Goal: Information Seeking & Learning: Learn about a topic

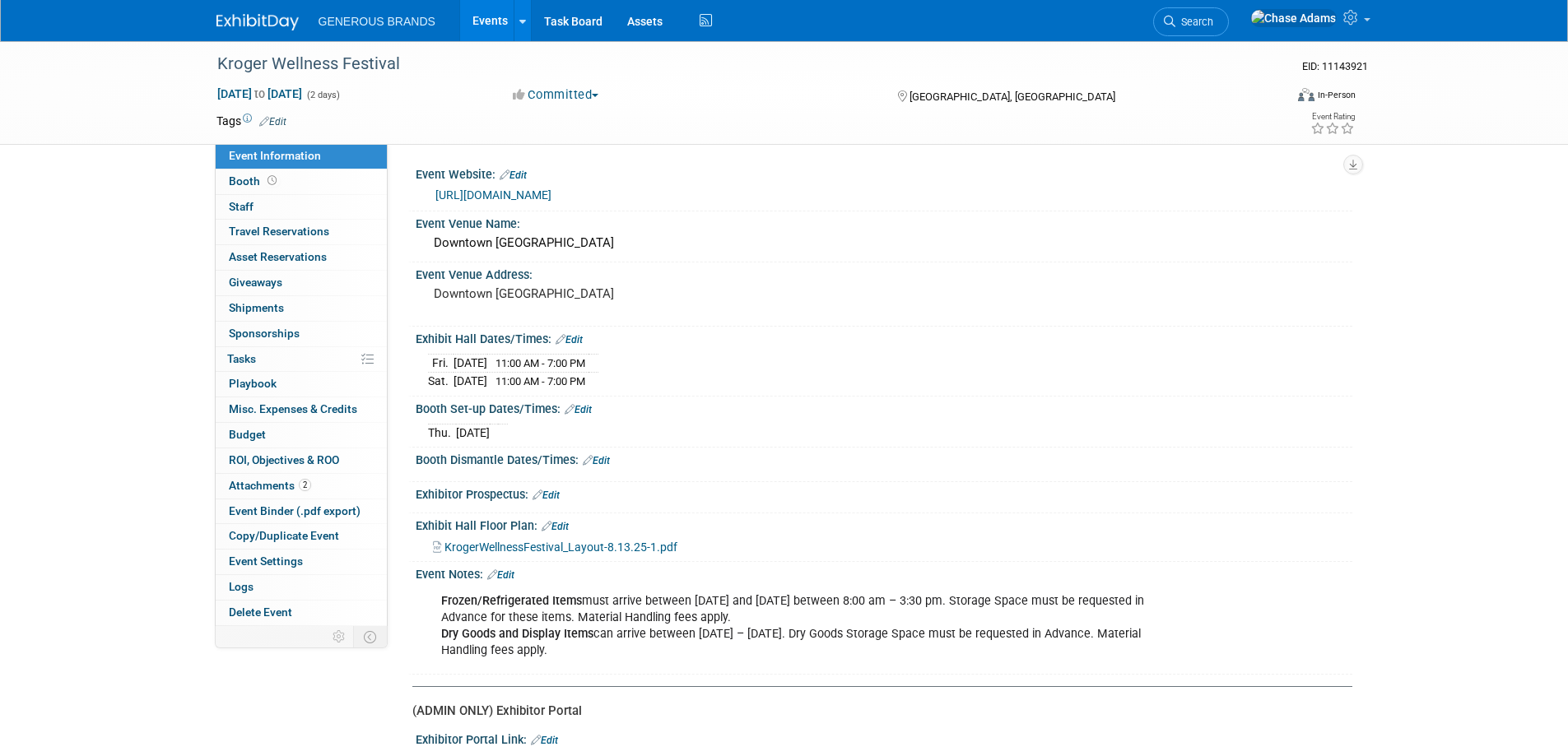
click at [252, 25] on img at bounding box center [257, 22] width 83 height 17
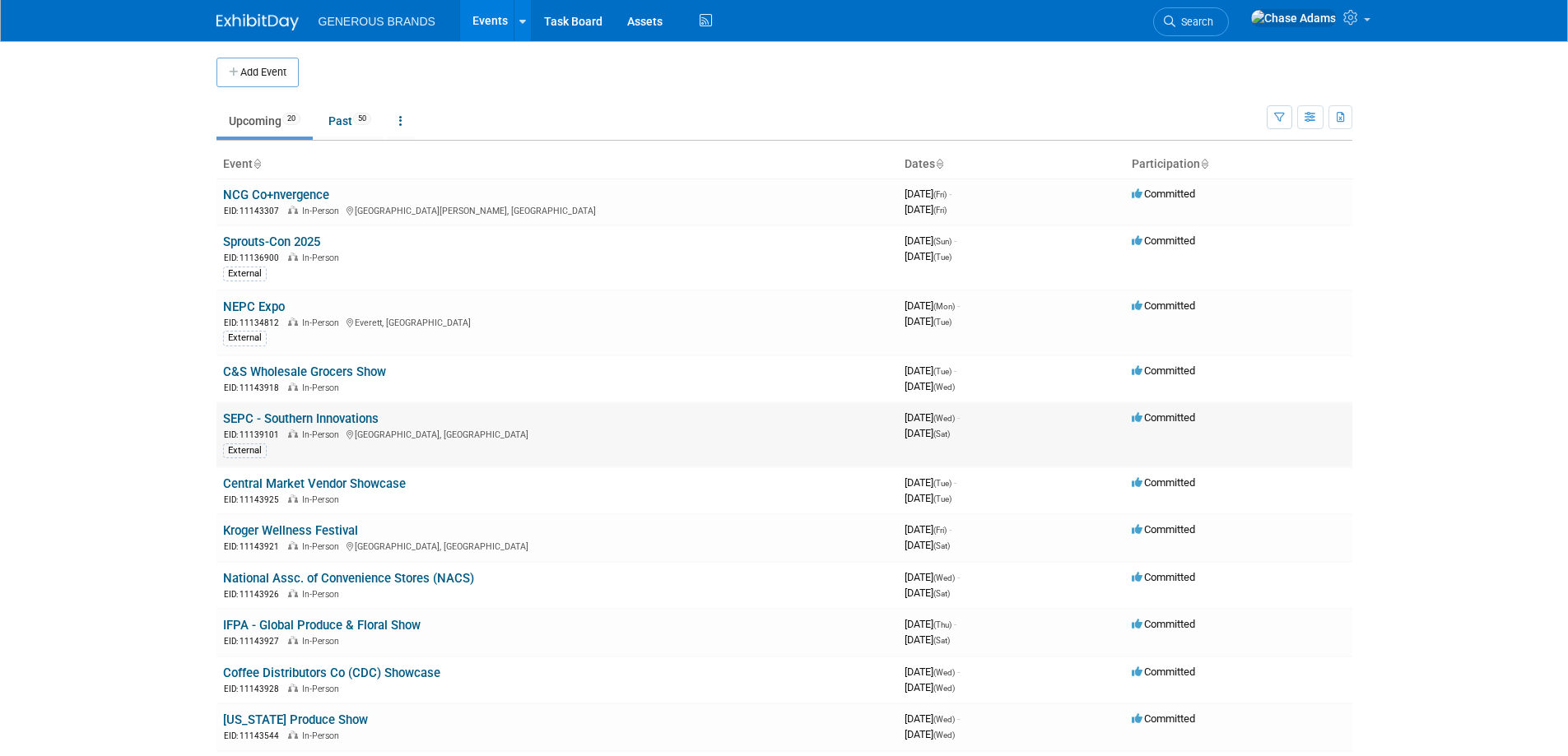
click at [295, 421] on link "SEPC - Southern Innovations" at bounding box center [301, 418] width 155 height 15
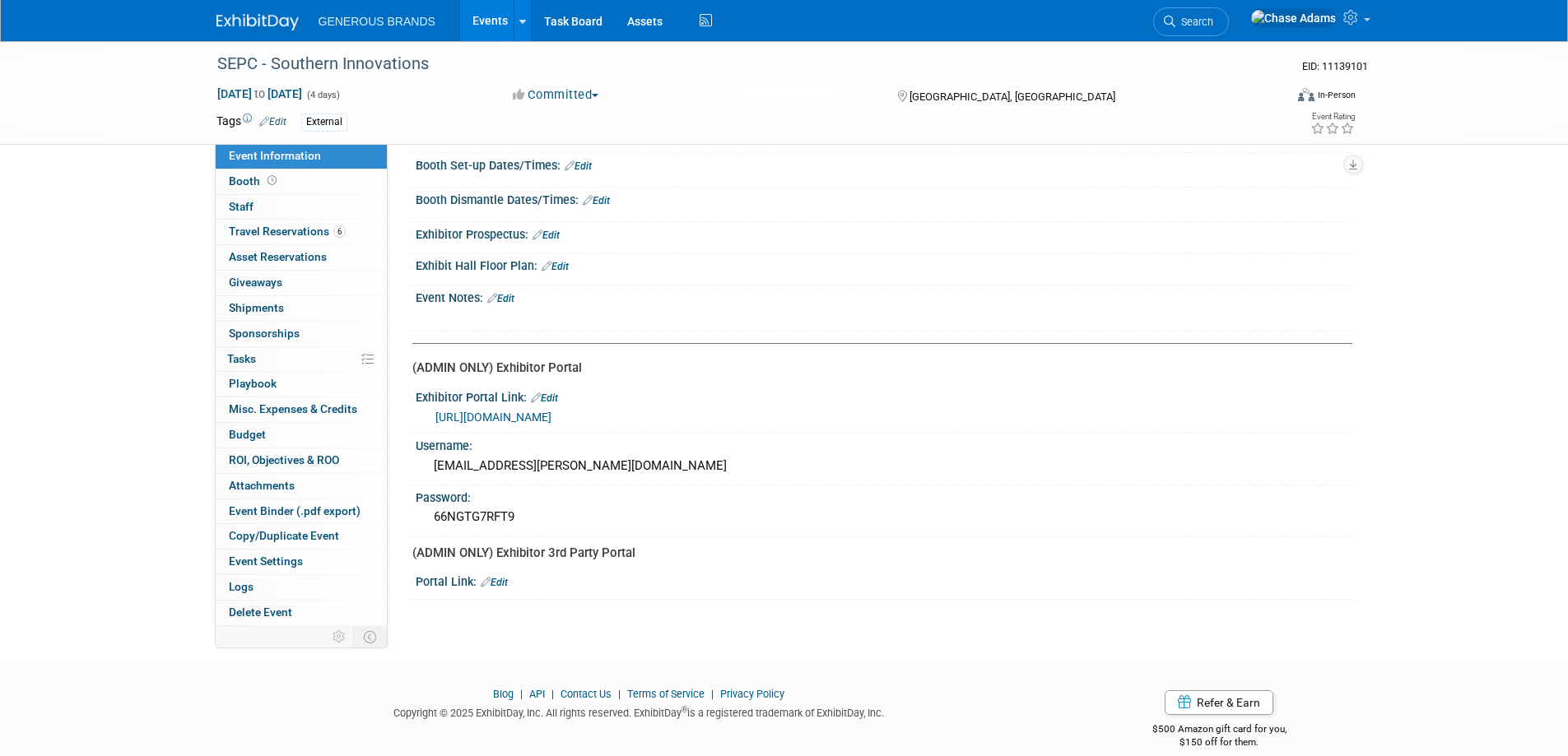
scroll to position [209, 0]
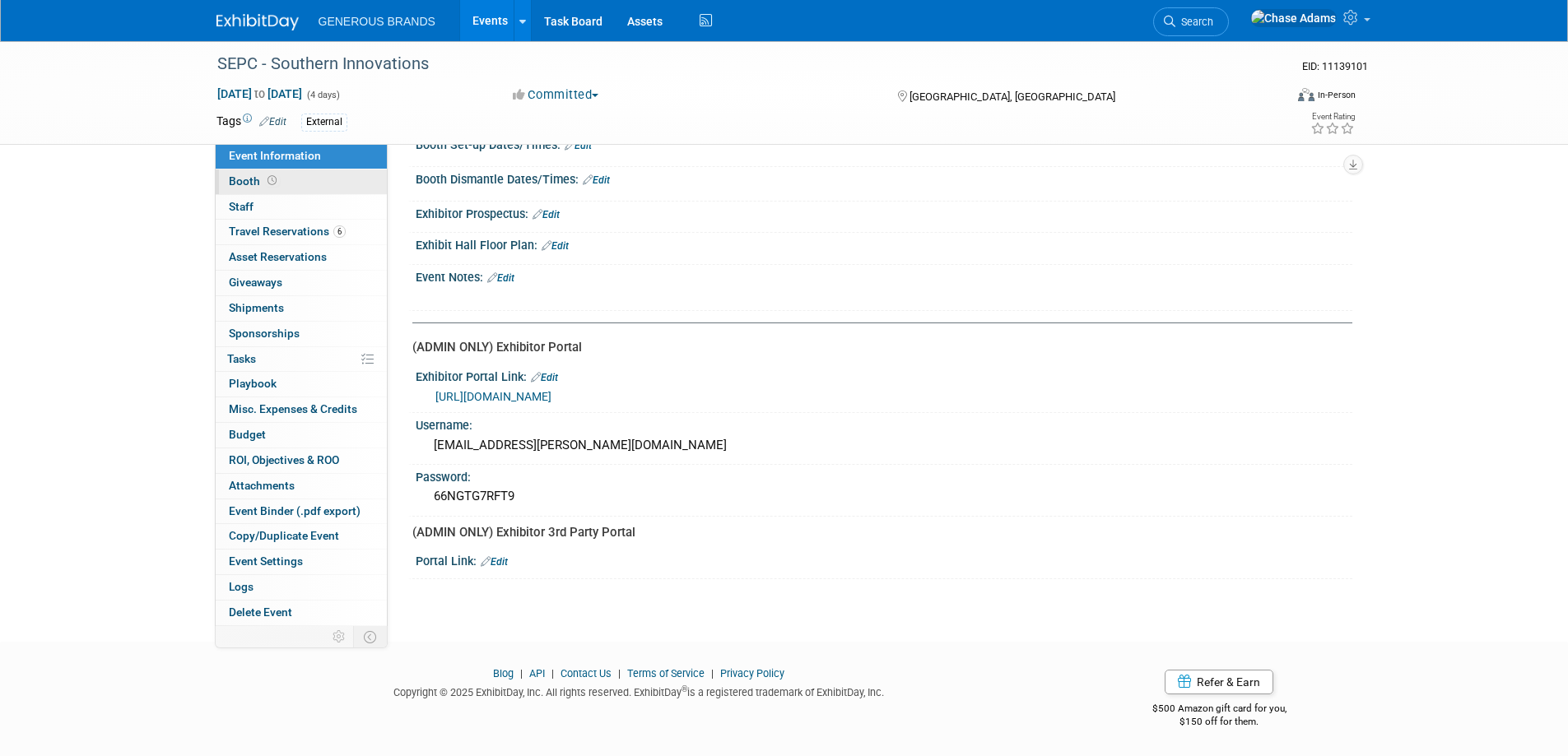
click at [297, 176] on link "Booth" at bounding box center [302, 181] width 171 height 25
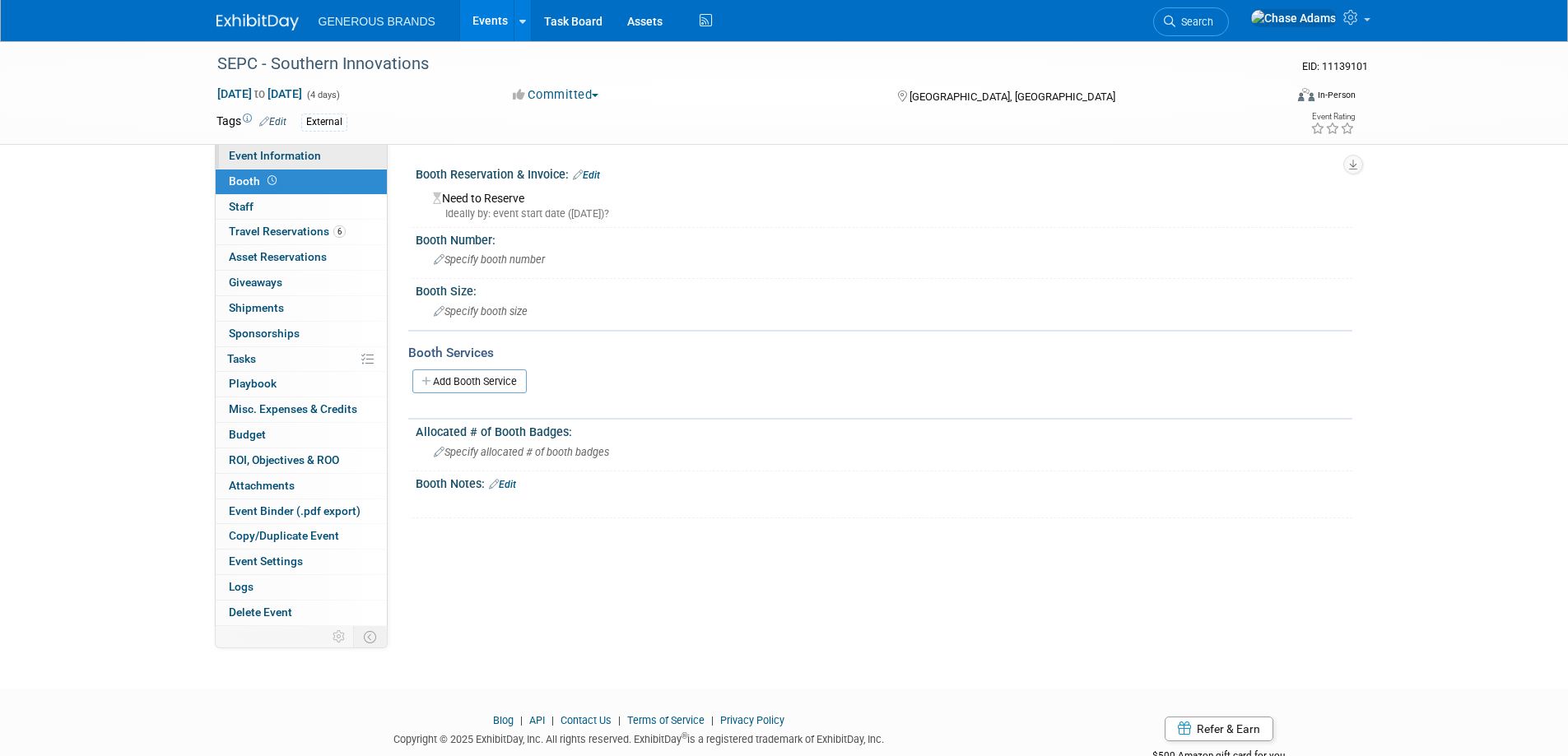
click at [301, 155] on span "Event Information" at bounding box center [275, 155] width 93 height 13
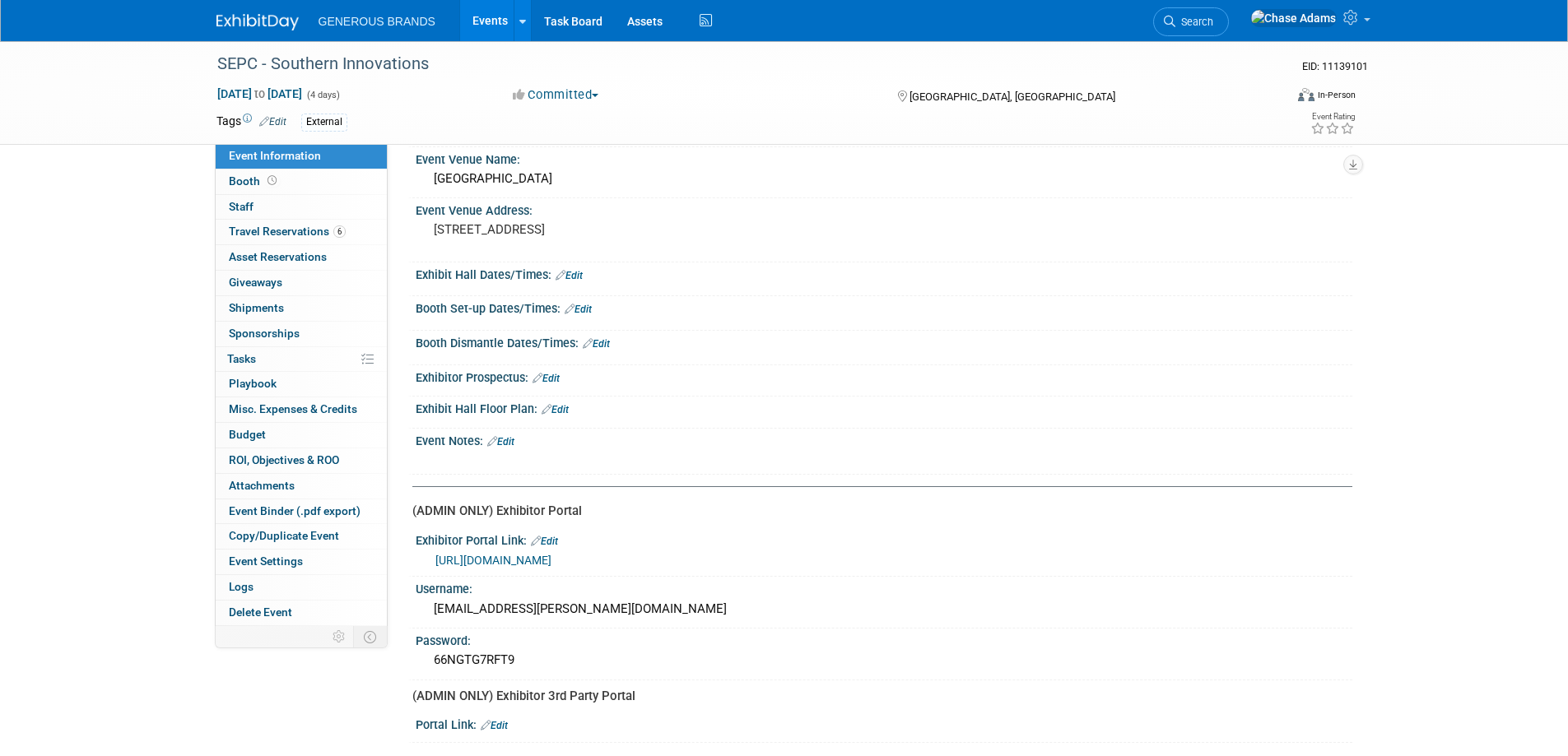
scroll to position [83, 0]
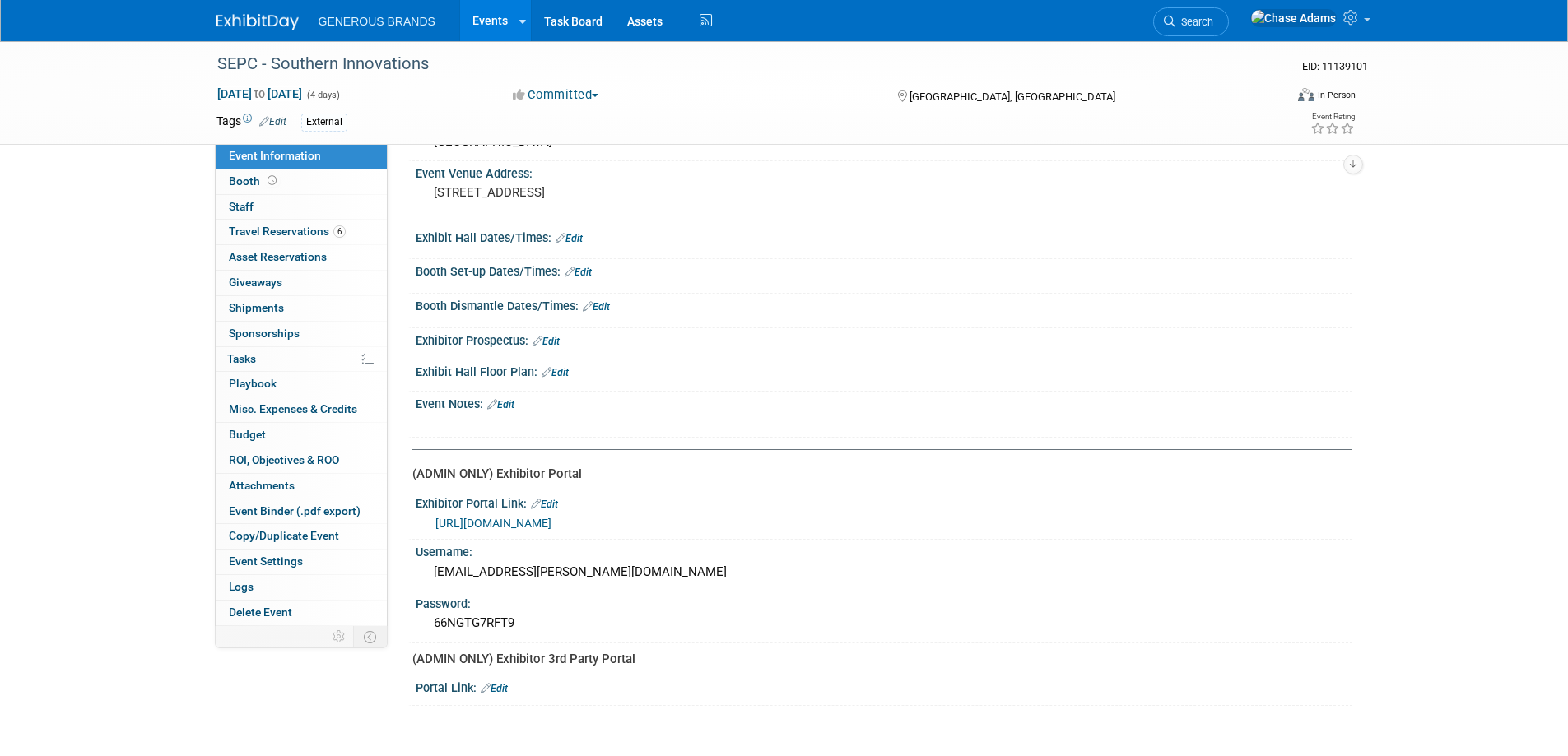
click at [552, 521] on link "https://web.cvent.com/event/fdcce065-adba-4492-8e4f-72476b51bdd2/confirmation:2…" at bounding box center [493, 523] width 117 height 13
click at [504, 693] on link "Edit" at bounding box center [494, 689] width 27 height 12
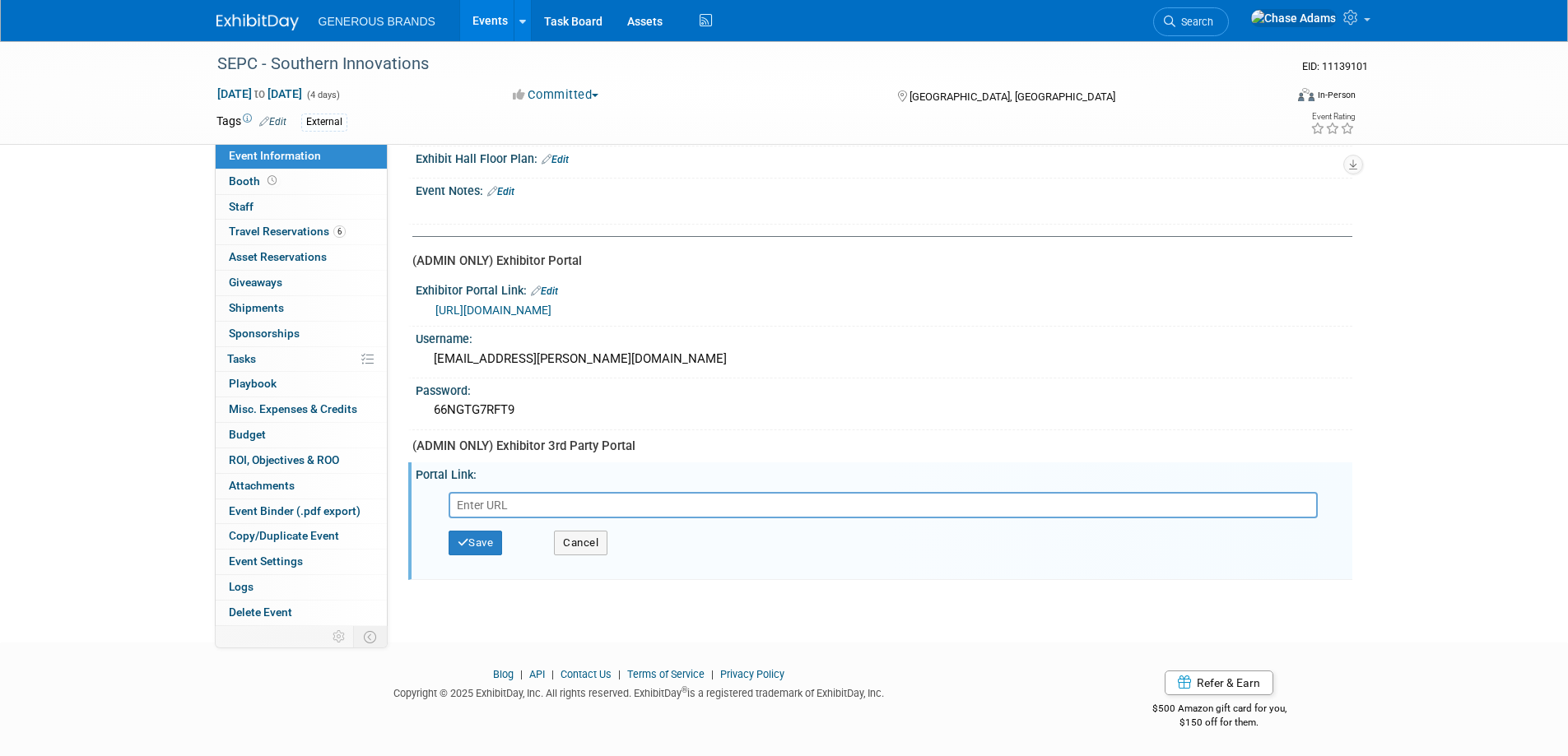
scroll to position [297, 0]
type input "https://www.goshow.ags-expo.com/eHub/profile#profile"
click at [491, 543] on button "Save" at bounding box center [475, 542] width 55 height 25
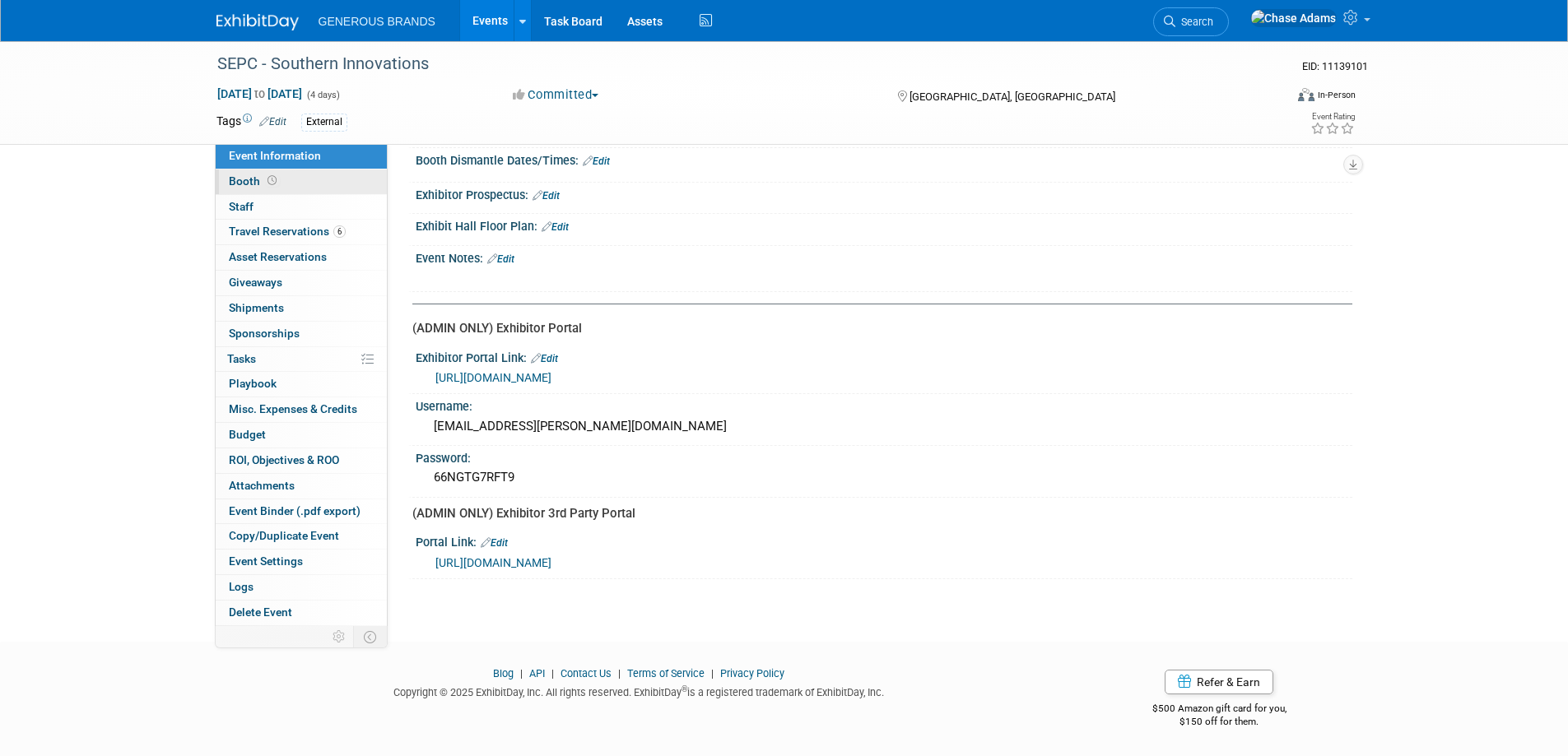
click at [275, 178] on span at bounding box center [272, 180] width 16 height 12
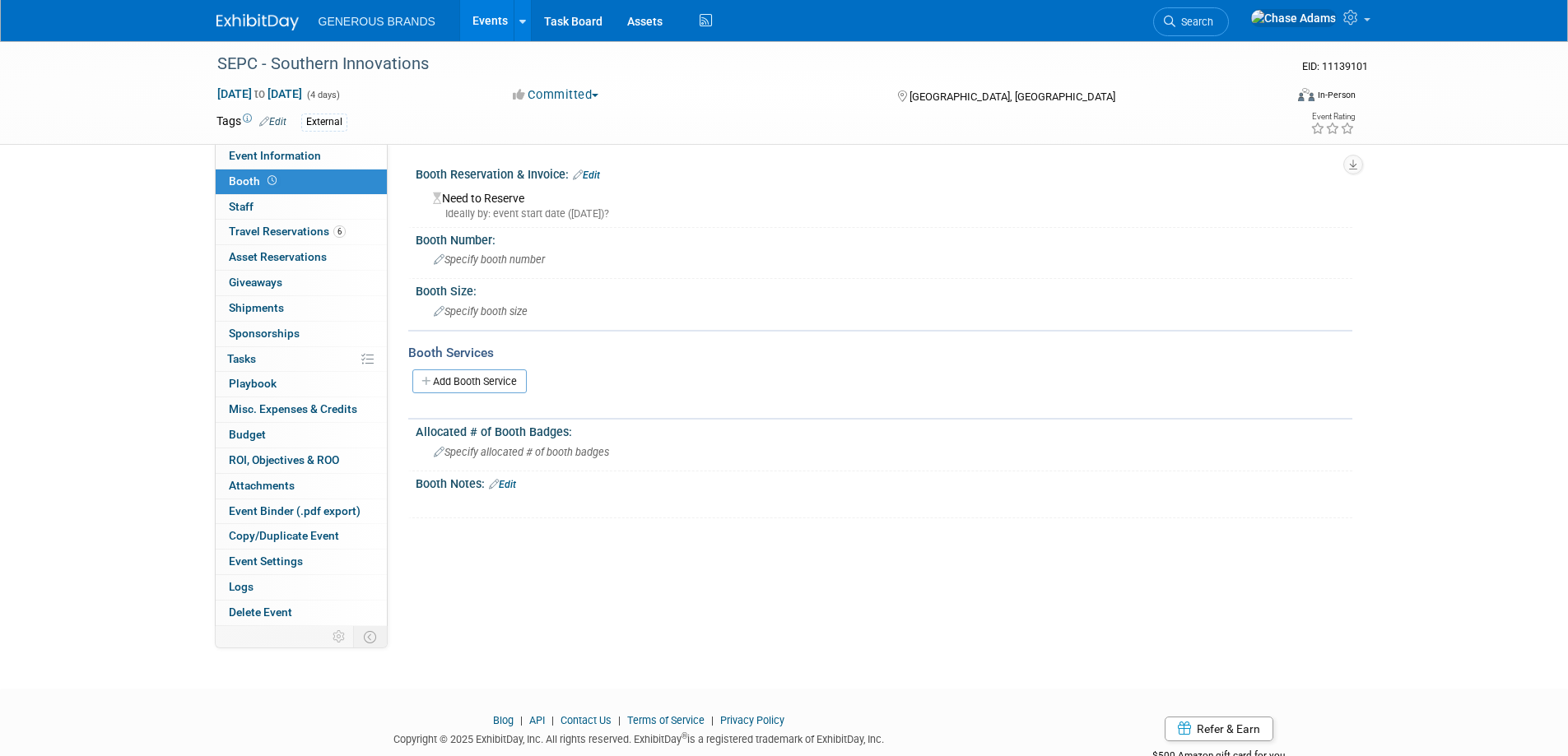
click at [228, 21] on img at bounding box center [257, 22] width 83 height 17
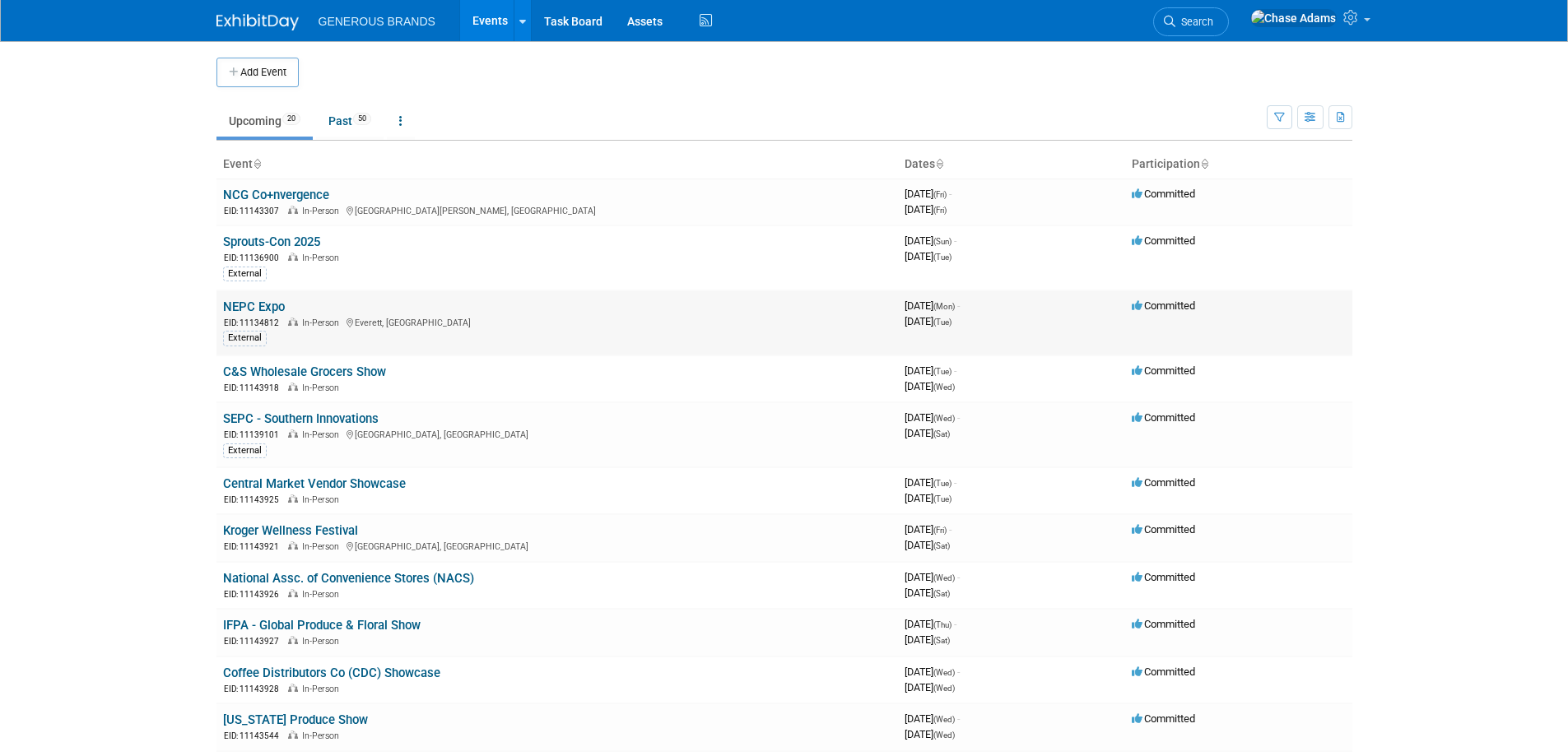
click at [268, 301] on link "NEPC Expo" at bounding box center [254, 307] width 62 height 15
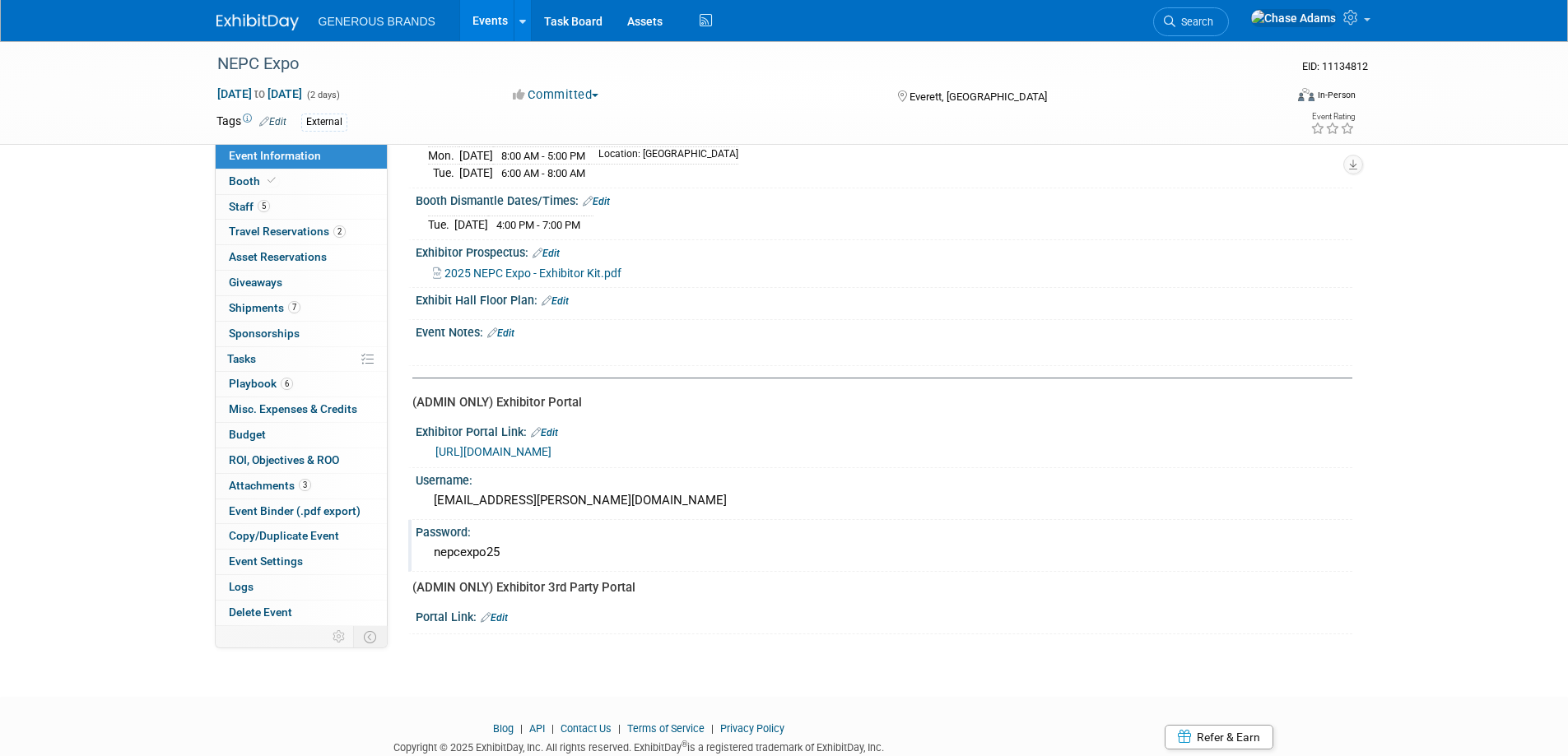
scroll to position [247, 0]
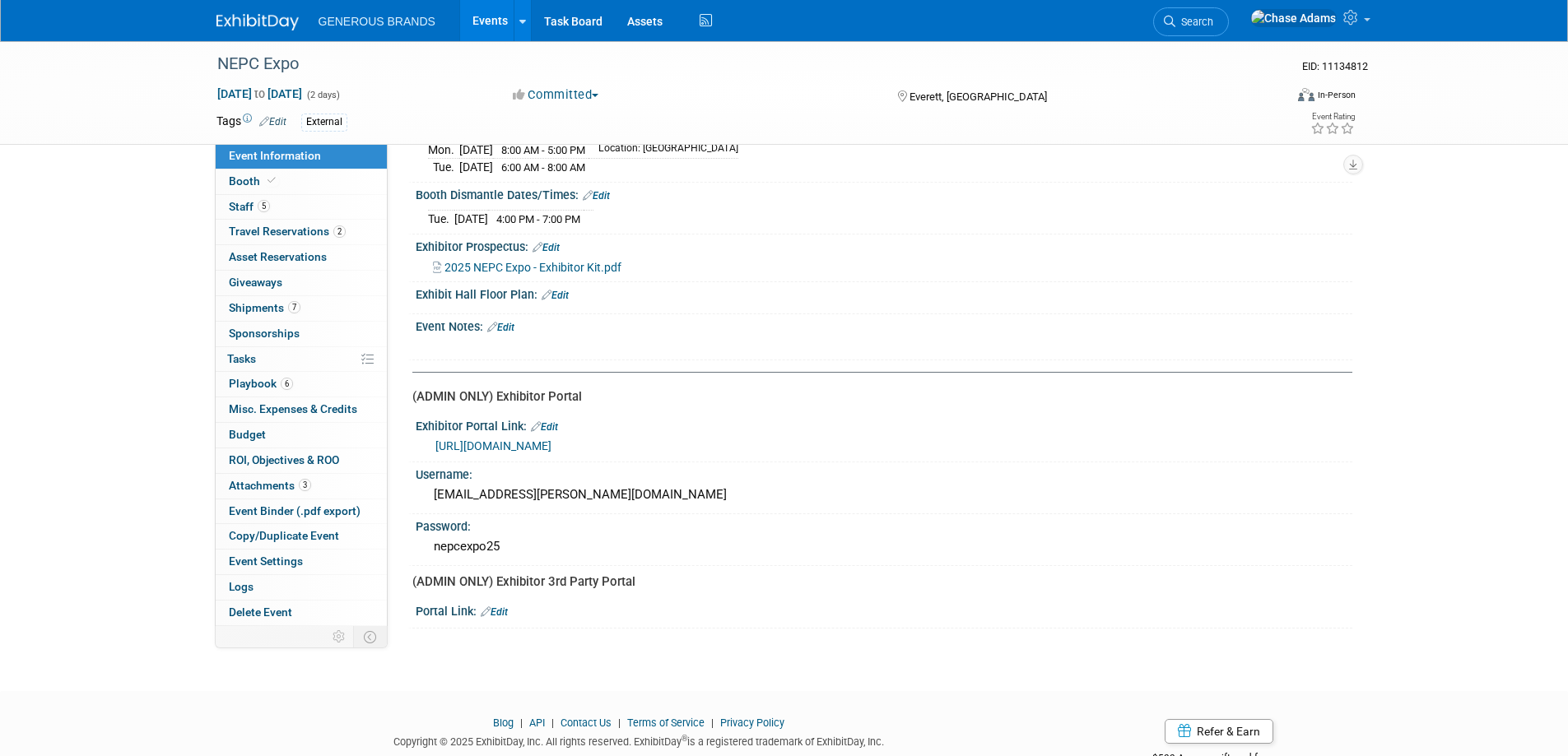
click at [552, 439] on link "[URL][DOMAIN_NAME]" at bounding box center [493, 445] width 117 height 13
